Goal: Information Seeking & Learning: Learn about a topic

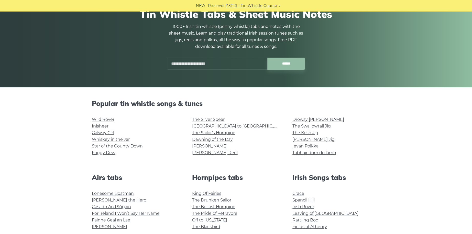
scroll to position [51, 0]
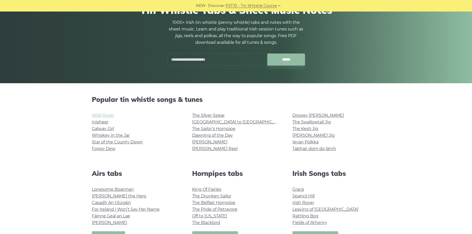
click at [110, 115] on link "Wild Rover" at bounding box center [103, 115] width 23 height 5
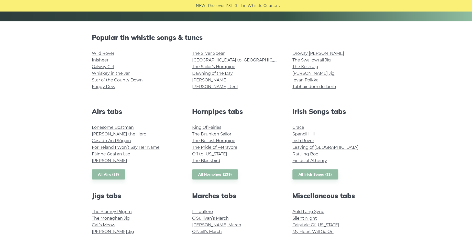
scroll to position [128, 0]
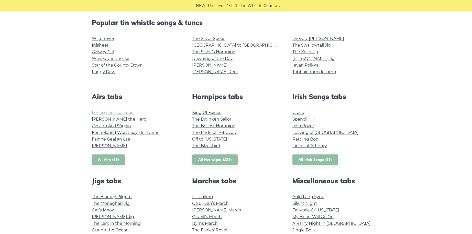
click at [120, 111] on link "Lonesome Boatman" at bounding box center [113, 112] width 42 height 5
click at [318, 161] on link "All Irish Songs (32)" at bounding box center [315, 159] width 46 height 10
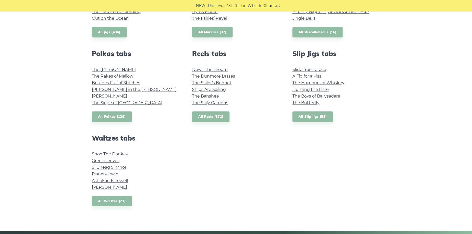
scroll to position [358, 0]
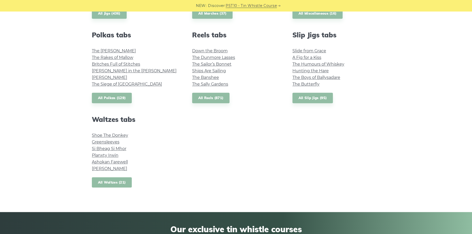
click at [116, 181] on link "All Waltzes (21)" at bounding box center [112, 182] width 40 height 10
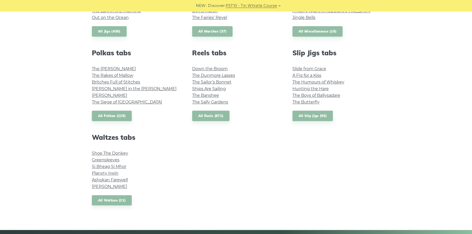
scroll to position [333, 0]
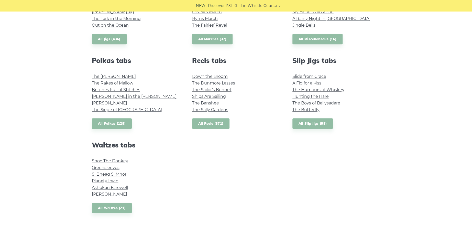
click at [215, 125] on link "All Reels (871)" at bounding box center [211, 123] width 38 height 10
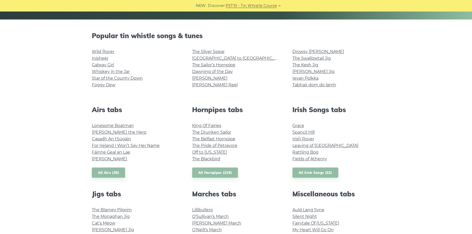
scroll to position [128, 0]
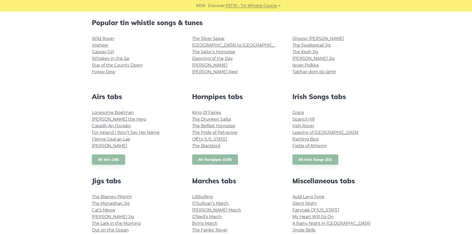
click at [220, 160] on link "All Hornpipes (139)" at bounding box center [215, 159] width 46 height 10
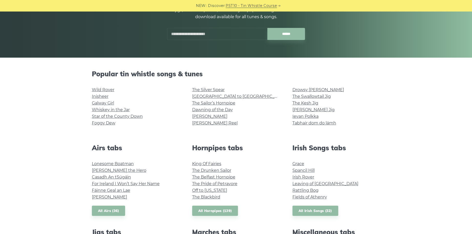
scroll to position [0, 0]
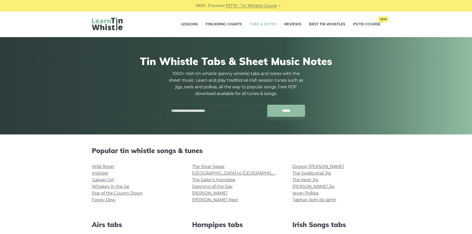
click at [195, 109] on input "text" at bounding box center [217, 111] width 100 height 12
click at [374, 182] on li "The Kesh Jig" at bounding box center [336, 180] width 88 height 7
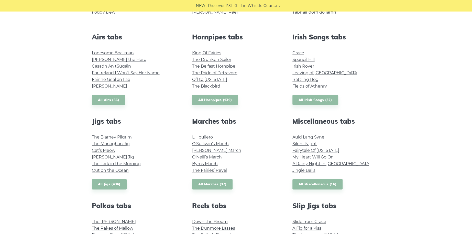
scroll to position [205, 0]
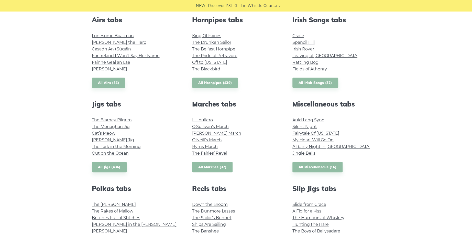
click at [201, 168] on link "All Marches (37)" at bounding box center [212, 167] width 41 height 10
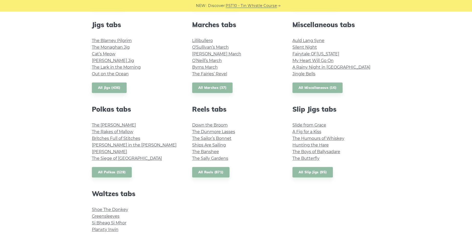
scroll to position [281, 0]
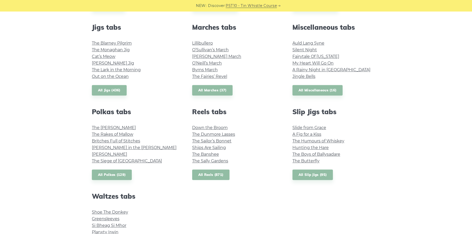
click at [212, 178] on link "All Reels (871)" at bounding box center [211, 174] width 38 height 10
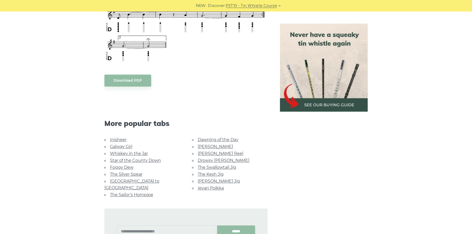
scroll to position [409, 0]
click at [142, 152] on link "Whiskey in the Jar" at bounding box center [129, 153] width 38 height 5
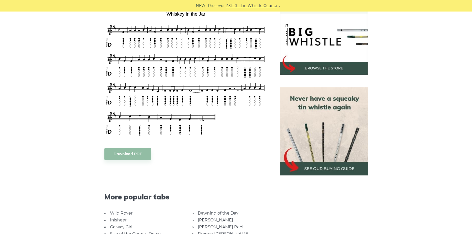
scroll to position [205, 0]
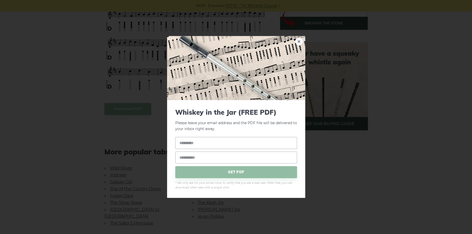
click at [128, 108] on body "NEW: Discover PST10 - Tin Whistle Course Lessons Fingering Charts Tabs & Notes …" at bounding box center [236, 188] width 472 height 787
click at [298, 41] on link "×" at bounding box center [299, 42] width 8 height 8
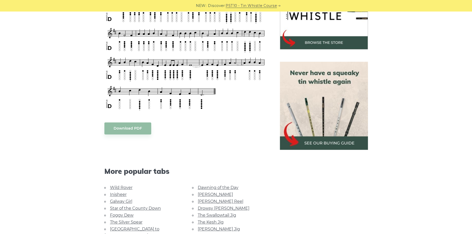
scroll to position [128, 0]
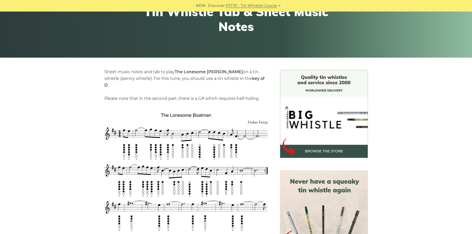
scroll to position [102, 0]
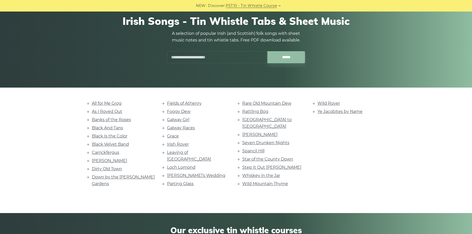
scroll to position [51, 0]
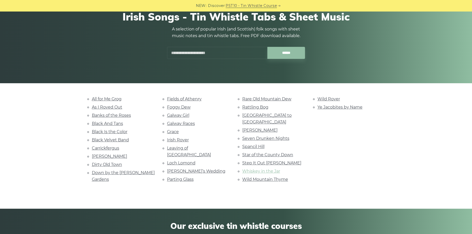
click at [267, 169] on link "Whiskey in the Jar" at bounding box center [261, 171] width 38 height 5
click at [108, 162] on link "Dirty Old Town" at bounding box center [107, 164] width 30 height 5
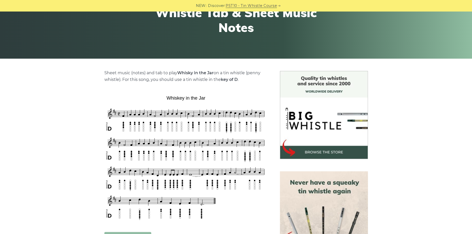
scroll to position [77, 0]
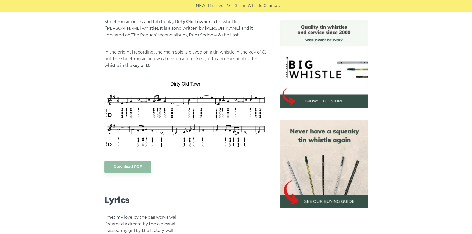
scroll to position [128, 0]
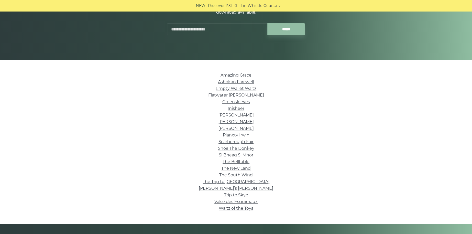
scroll to position [77, 0]
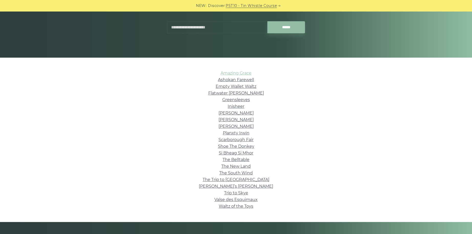
click at [243, 72] on link "Amazing Grace" at bounding box center [236, 73] width 31 height 5
click at [248, 98] on link "Greensleeves" at bounding box center [236, 99] width 28 height 5
click at [240, 140] on link "Scarborough Fair" at bounding box center [236, 139] width 35 height 5
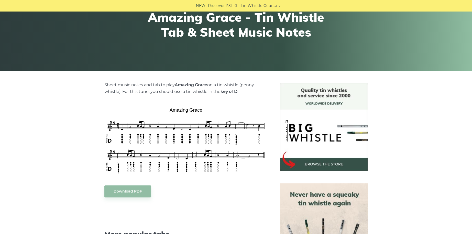
scroll to position [102, 0]
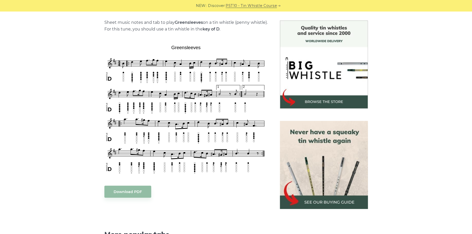
scroll to position [128, 0]
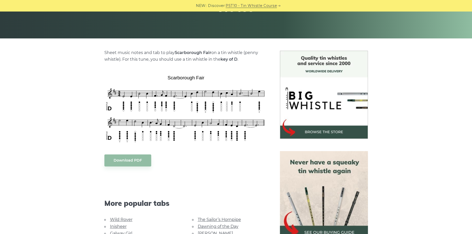
scroll to position [102, 0]
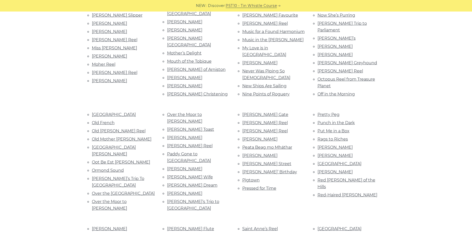
scroll to position [921, 0]
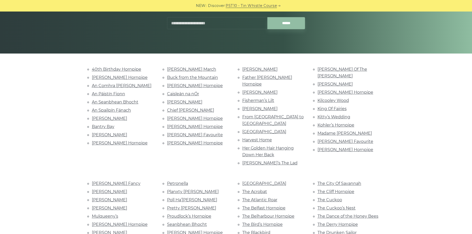
scroll to position [102, 0]
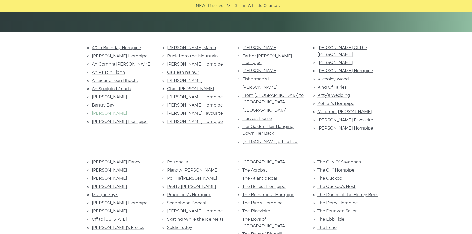
click at [100, 111] on link "Ben Hill" at bounding box center [109, 113] width 35 height 5
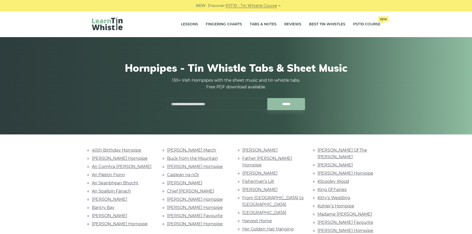
scroll to position [0, 0]
drag, startPoint x: 218, startPoint y: 103, endPoint x: 227, endPoint y: 104, distance: 8.5
click at [218, 103] on input "text" at bounding box center [217, 104] width 100 height 12
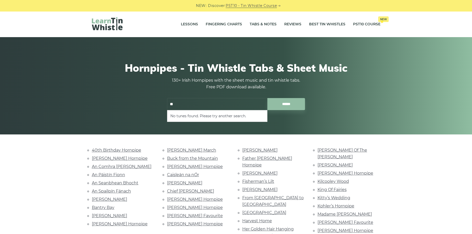
type input "*"
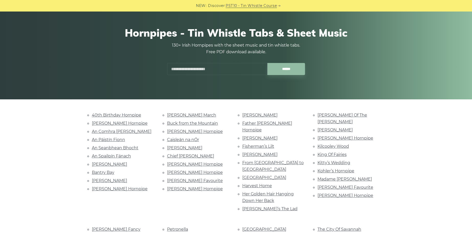
scroll to position [51, 0]
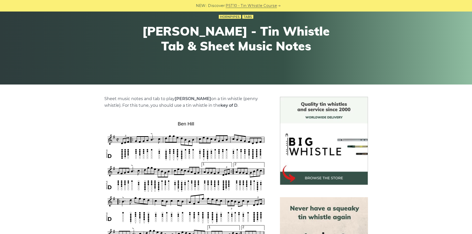
scroll to position [51, 0]
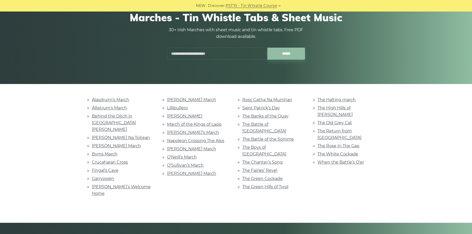
scroll to position [51, 0]
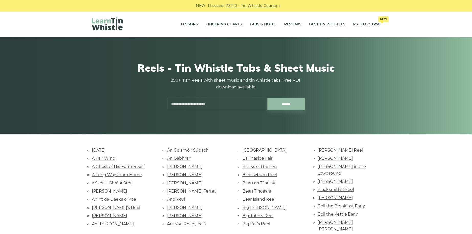
click at [268, 5] on link "PST10 - Tin Whistle Course" at bounding box center [251, 6] width 51 height 6
click at [336, 26] on link "Best Tin Whistles" at bounding box center [327, 24] width 36 height 13
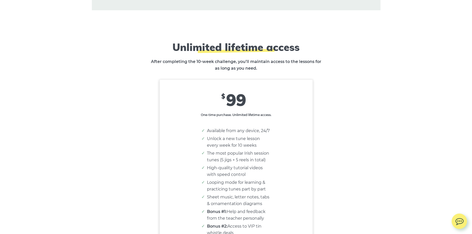
scroll to position [3020, 0]
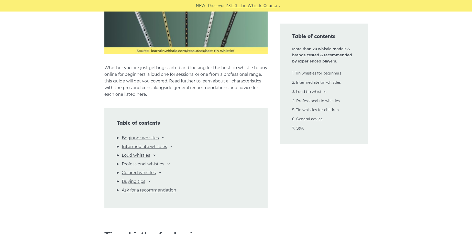
scroll to position [486, 0]
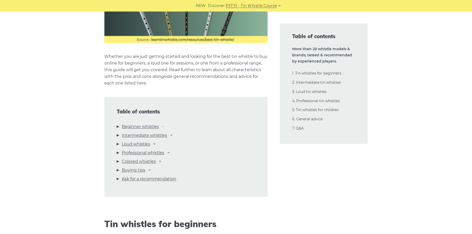
click at [163, 128] on icon at bounding box center [163, 126] width 4 height 4
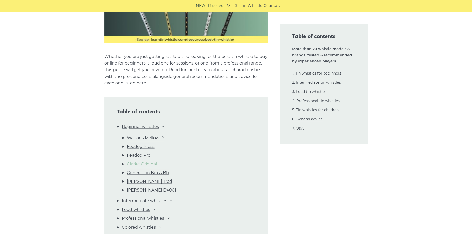
click at [154, 165] on link "Clarke Original" at bounding box center [142, 164] width 30 height 7
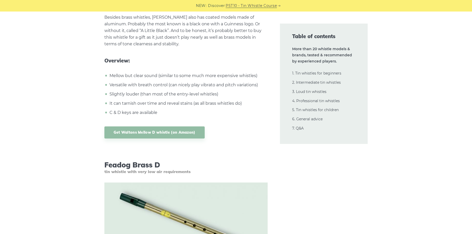
scroll to position [1051, 0]
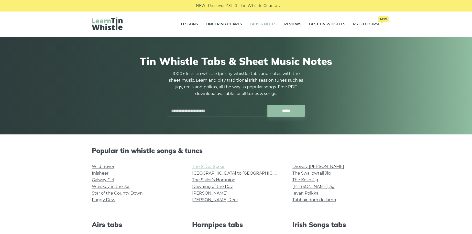
click at [213, 167] on link "The Silver Spear" at bounding box center [208, 166] width 32 height 5
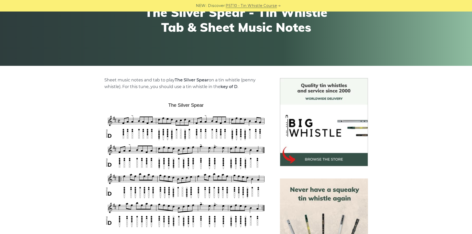
scroll to position [77, 0]
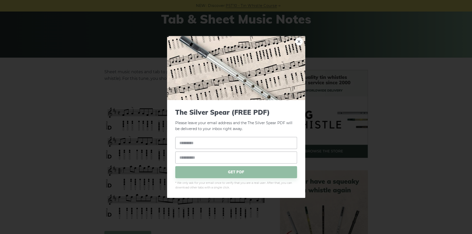
drag, startPoint x: 204, startPoint y: 97, endPoint x: 189, endPoint y: 97, distance: 15.1
click at [298, 40] on link "×" at bounding box center [299, 42] width 8 height 8
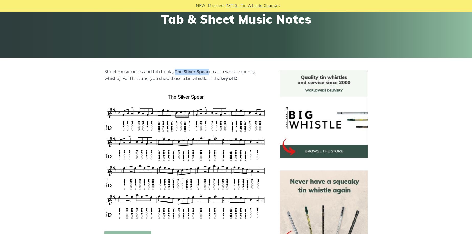
drag, startPoint x: 204, startPoint y: 72, endPoint x: 176, endPoint y: 73, distance: 28.2
click at [176, 73] on p "Sheet music notes and tab to play The Silver Spear on a tin whistle ([PERSON_NA…" at bounding box center [185, 75] width 163 height 13
copy strong "The Silver Spear"
